Goal: Task Accomplishment & Management: Complete application form

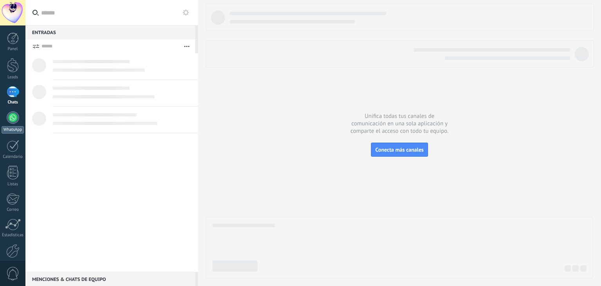
click at [8, 122] on div at bounding box center [13, 117] width 13 height 13
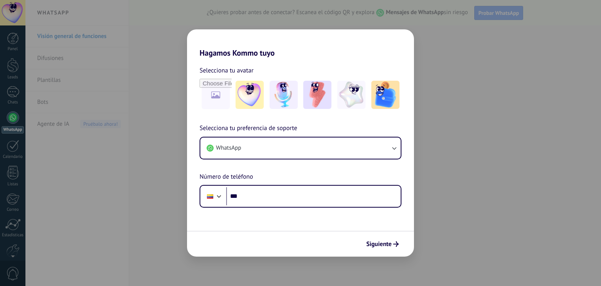
drag, startPoint x: 250, startPoint y: 283, endPoint x: 247, endPoint y: 278, distance: 6.3
click at [247, 282] on div "Hagamos Kommo tuyo Selecciona tu avatar Selecciona tu preferencia de soporte Wh…" at bounding box center [300, 143] width 601 height 286
click at [13, 153] on div "Hagamos Kommo tuyo Selecciona tu avatar Selecciona tu preferencia de soporte Wh…" at bounding box center [300, 143] width 601 height 286
click at [368, 234] on div "Siguiente" at bounding box center [300, 243] width 227 height 26
click at [372, 237] on div "Siguiente" at bounding box center [300, 243] width 227 height 26
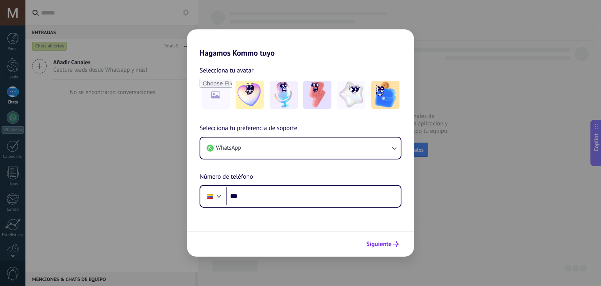
click at [391, 242] on span "Siguiente" at bounding box center [378, 243] width 25 height 5
